Goal: Information Seeking & Learning: Learn about a topic

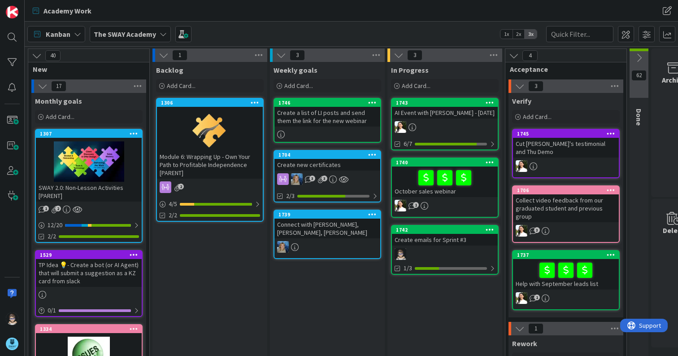
click at [160, 34] on icon at bounding box center [163, 33] width 7 height 7
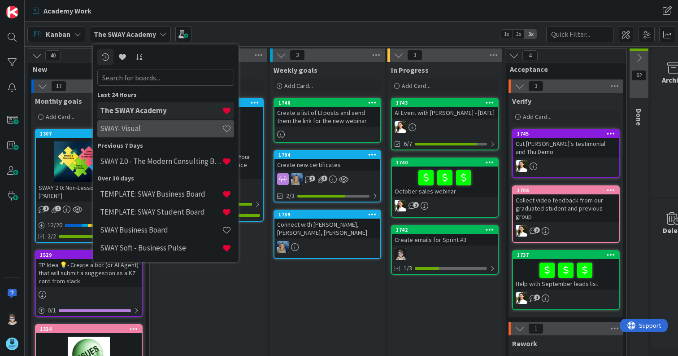
click at [130, 127] on h4 "SWAY- Visual" at bounding box center [161, 128] width 122 height 9
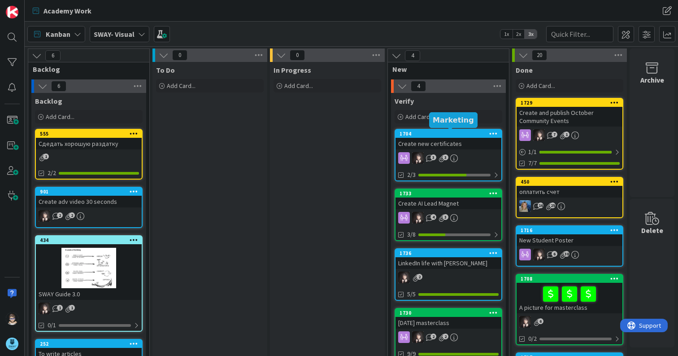
click at [450, 135] on div "1704" at bounding box center [450, 133] width 102 height 6
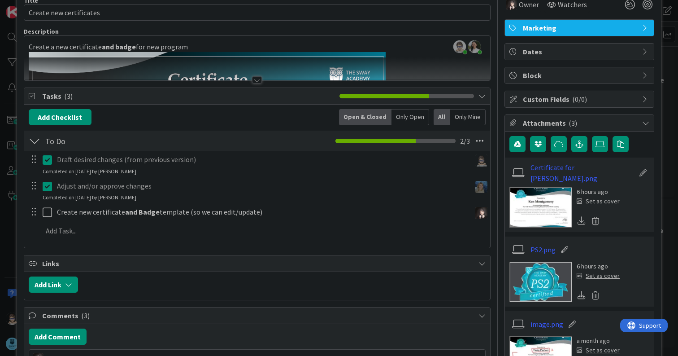
scroll to position [45, 0]
click at [530, 207] on img at bounding box center [540, 207] width 63 height 40
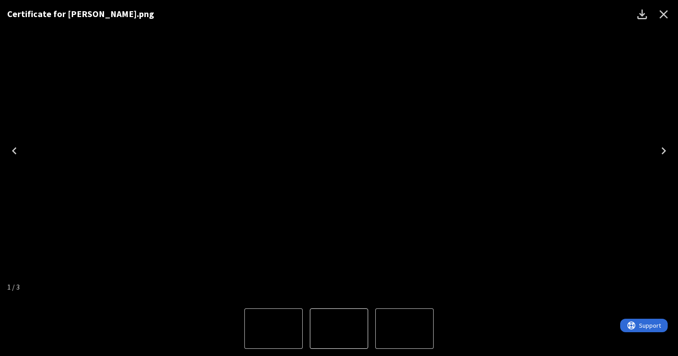
click at [404, 328] on img "2 of 3" at bounding box center [404, 328] width 0 height 0
click at [339, 328] on img "2 of 3" at bounding box center [339, 328] width 0 height 0
click at [404, 328] on img "3 of 3" at bounding box center [404, 328] width 0 height 0
click at [339, 328] on img "3 of 3" at bounding box center [339, 328] width 0 height 0
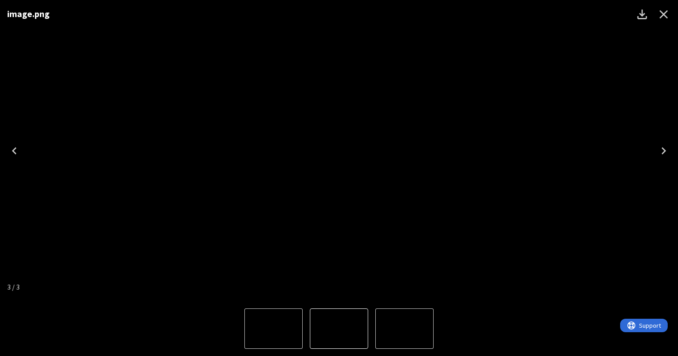
click at [662, 16] on icon "Close" at bounding box center [663, 14] width 9 height 9
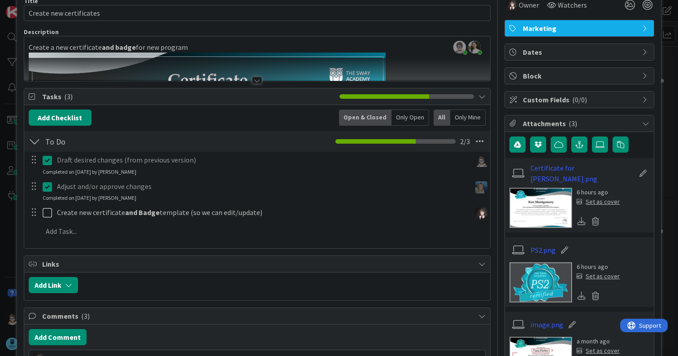
click at [295, 69] on div at bounding box center [257, 69] width 466 height 23
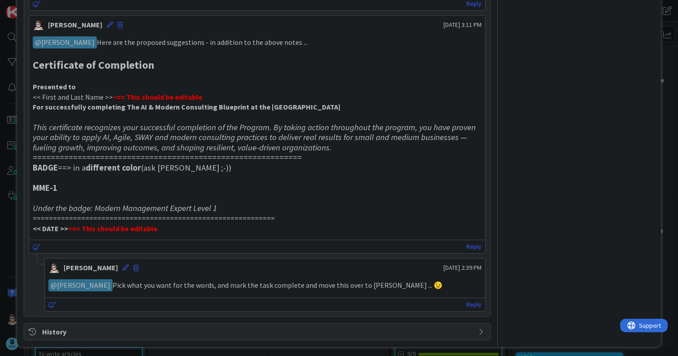
scroll to position [812, 0]
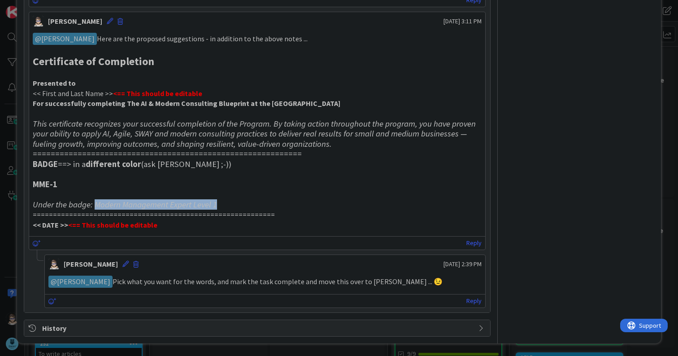
drag, startPoint x: 95, startPoint y: 205, endPoint x: 217, endPoint y: 206, distance: 121.5
click at [217, 206] on h3 "Under the badge: Modern Management Expert Level 1" at bounding box center [257, 204] width 449 height 10
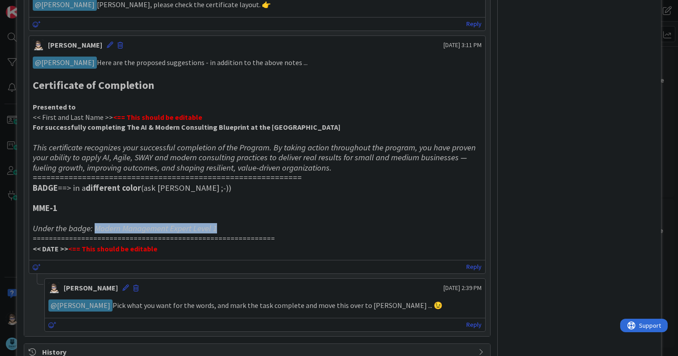
scroll to position [789, 0]
click at [107, 47] on icon at bounding box center [110, 44] width 6 height 6
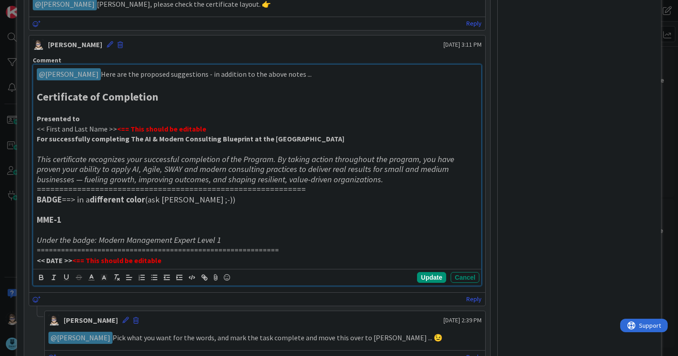
click at [55, 221] on strong "MME-1" at bounding box center [49, 219] width 25 height 10
click at [429, 278] on button "Update" at bounding box center [431, 277] width 29 height 11
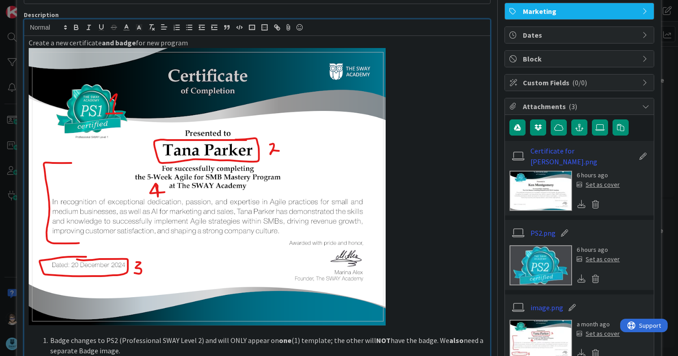
scroll to position [0, 0]
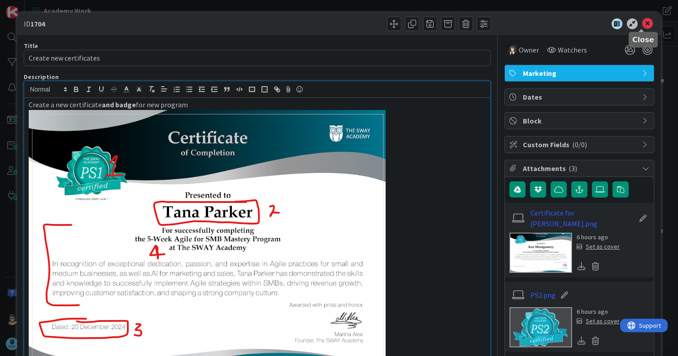
click at [642, 26] on icon at bounding box center [647, 23] width 11 height 11
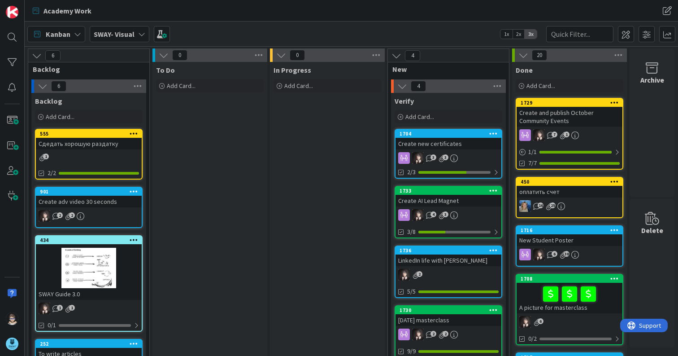
click at [91, 272] on div at bounding box center [89, 267] width 106 height 40
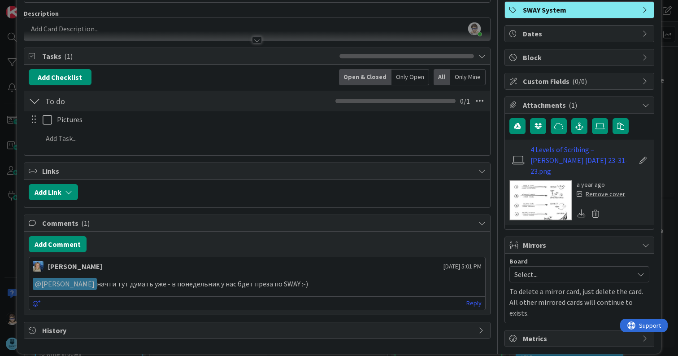
scroll to position [65, 0]
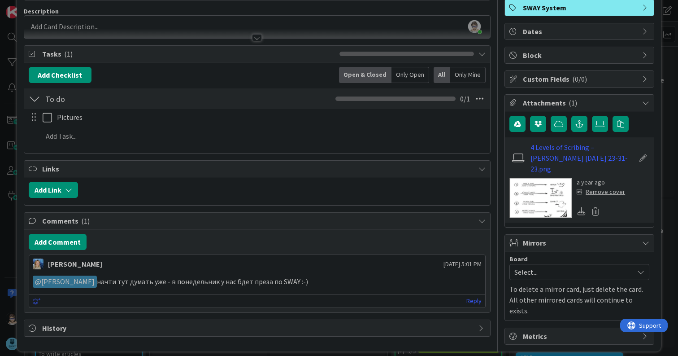
drag, startPoint x: 315, startPoint y: 278, endPoint x: 101, endPoint y: 283, distance: 213.5
click at [101, 283] on p "﻿ @ [PERSON_NAME] ﻿ начти тут думать уже - в понедельник у нас бдет преза по SW…" at bounding box center [257, 281] width 449 height 12
copy p "начти тут думать уже - в понедельник у нас бдет преза по SWAY :-)"
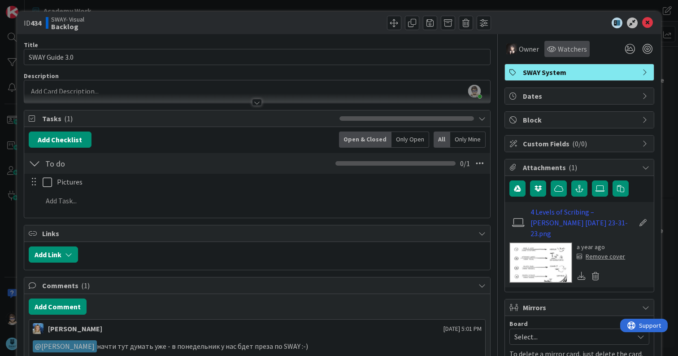
scroll to position [0, 0]
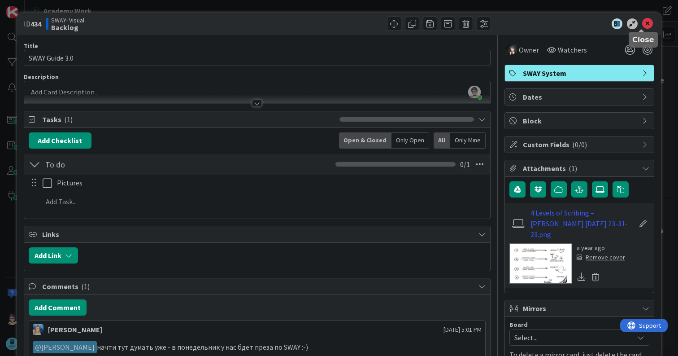
click at [642, 23] on icon at bounding box center [647, 23] width 11 height 11
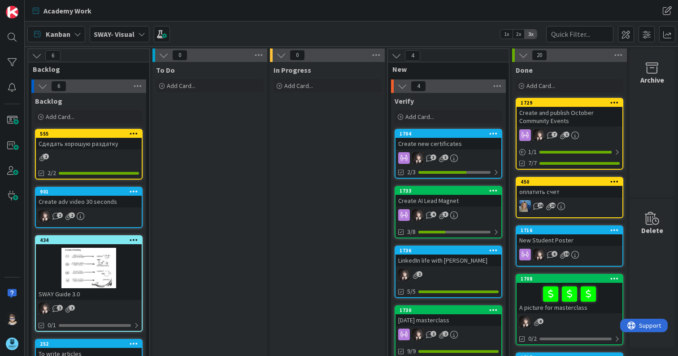
click at [144, 34] on div "SWAY- Visual" at bounding box center [120, 34] width 60 height 16
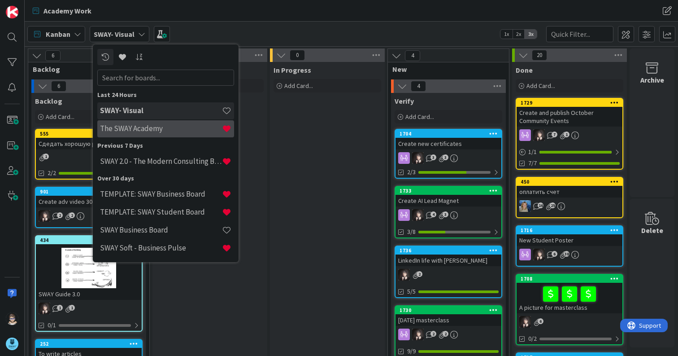
click at [153, 130] on h4 "The SWAY Academy" at bounding box center [161, 128] width 122 height 9
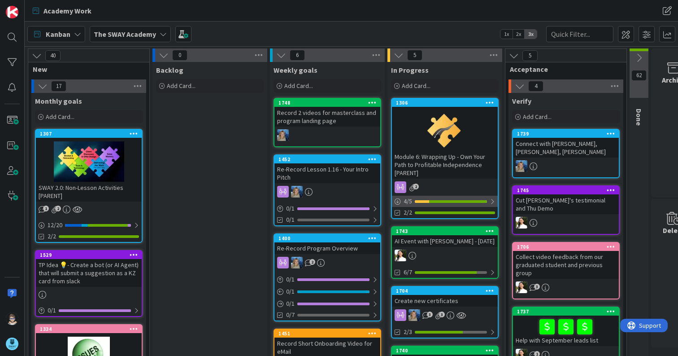
click at [492, 199] on div at bounding box center [492, 201] width 5 height 7
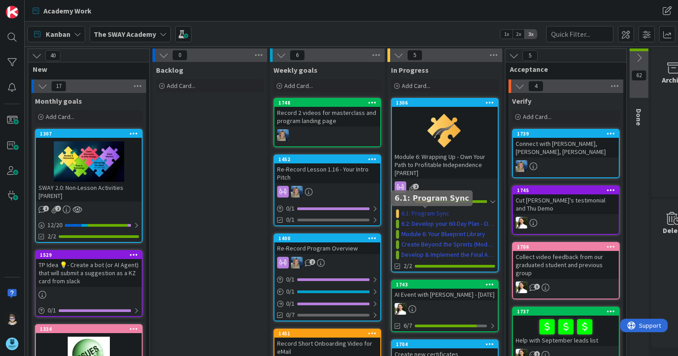
click at [421, 210] on link "6.1: Program Sync" at bounding box center [425, 212] width 48 height 9
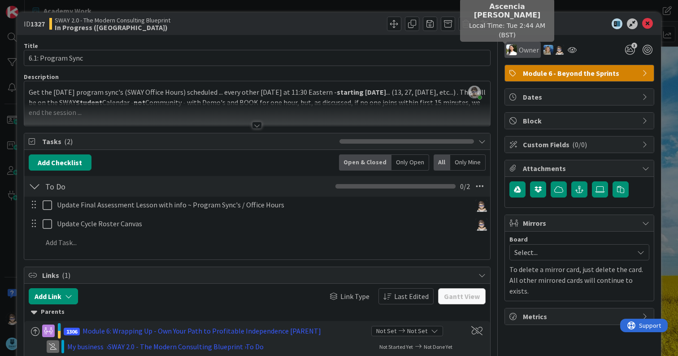
click at [506, 53] on img at bounding box center [511, 49] width 11 height 11
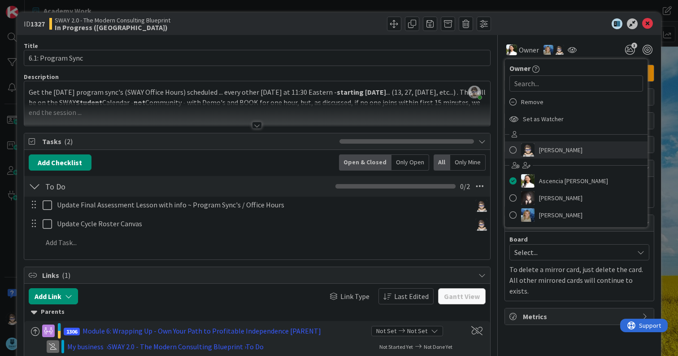
click at [509, 151] on span at bounding box center [512, 149] width 7 height 13
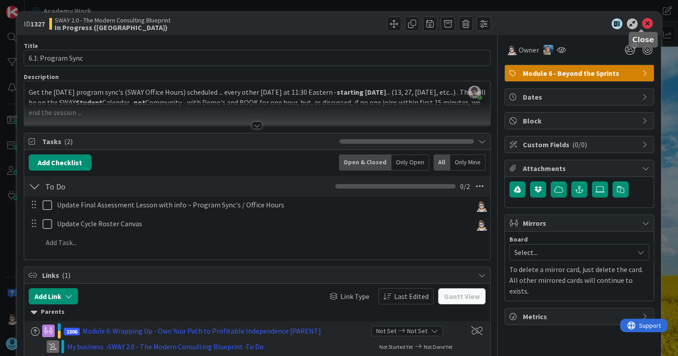
click at [642, 26] on icon at bounding box center [647, 23] width 11 height 11
